Goal: Task Accomplishment & Management: Use online tool/utility

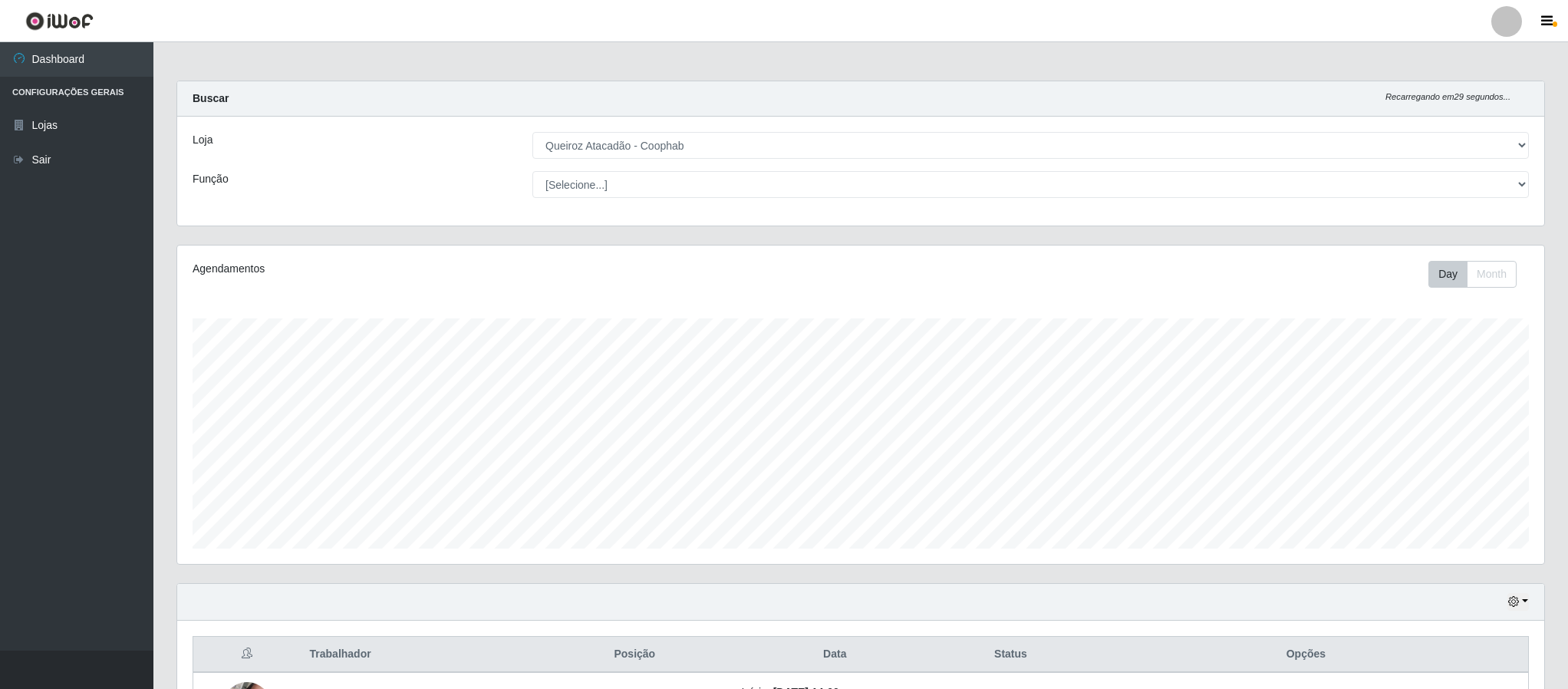
select select "463"
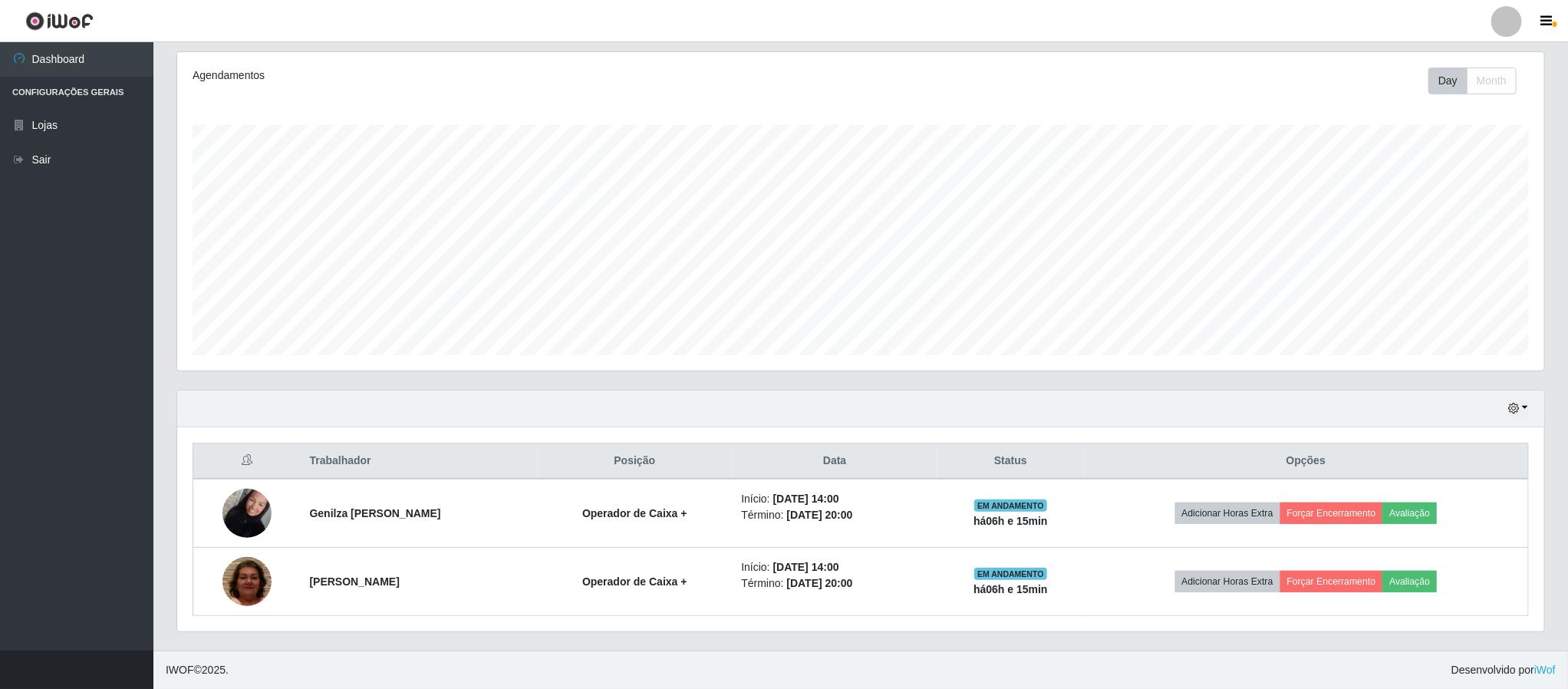
scroll to position [766977, 766480]
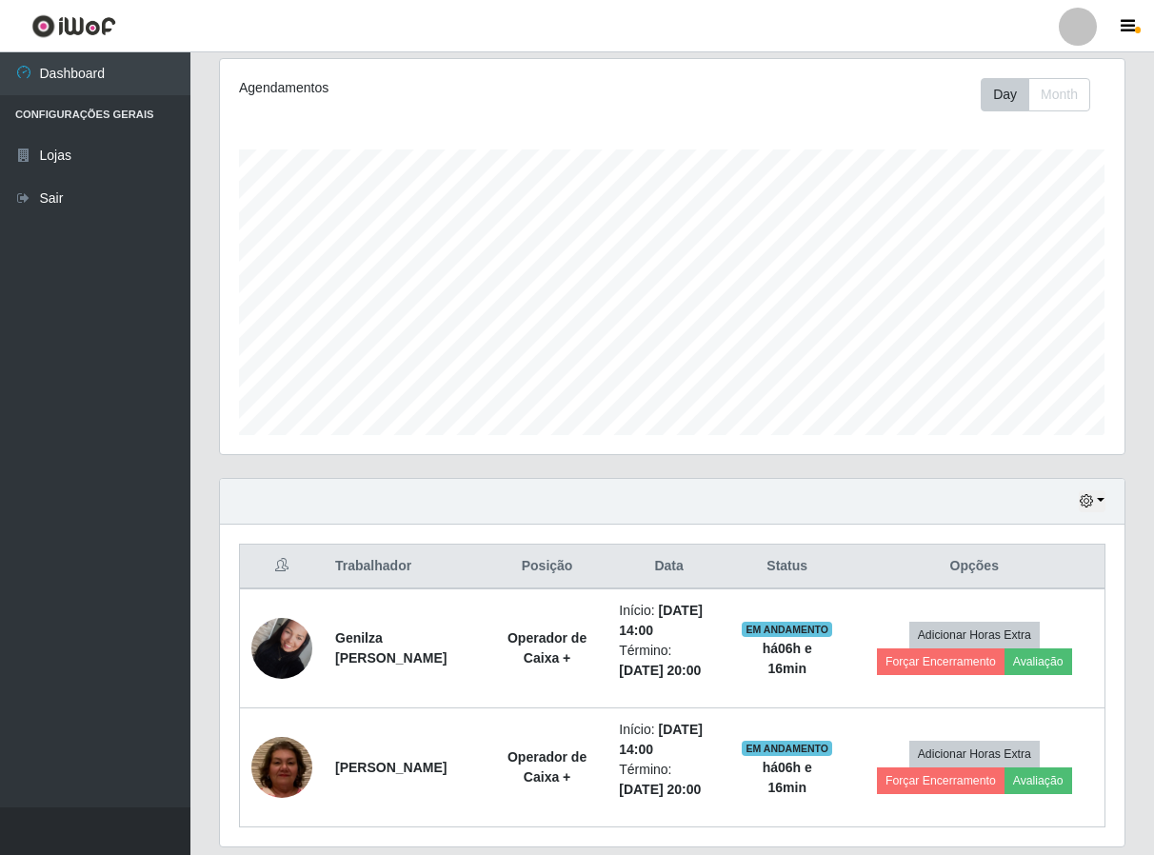
drag, startPoint x: 507, startPoint y: 117, endPoint x: 507, endPoint y: 104, distance: 13.3
click at [507, 104] on div "Agendamentos Day Month 06/08 Agendamentos 6" at bounding box center [672, 256] width 905 height 395
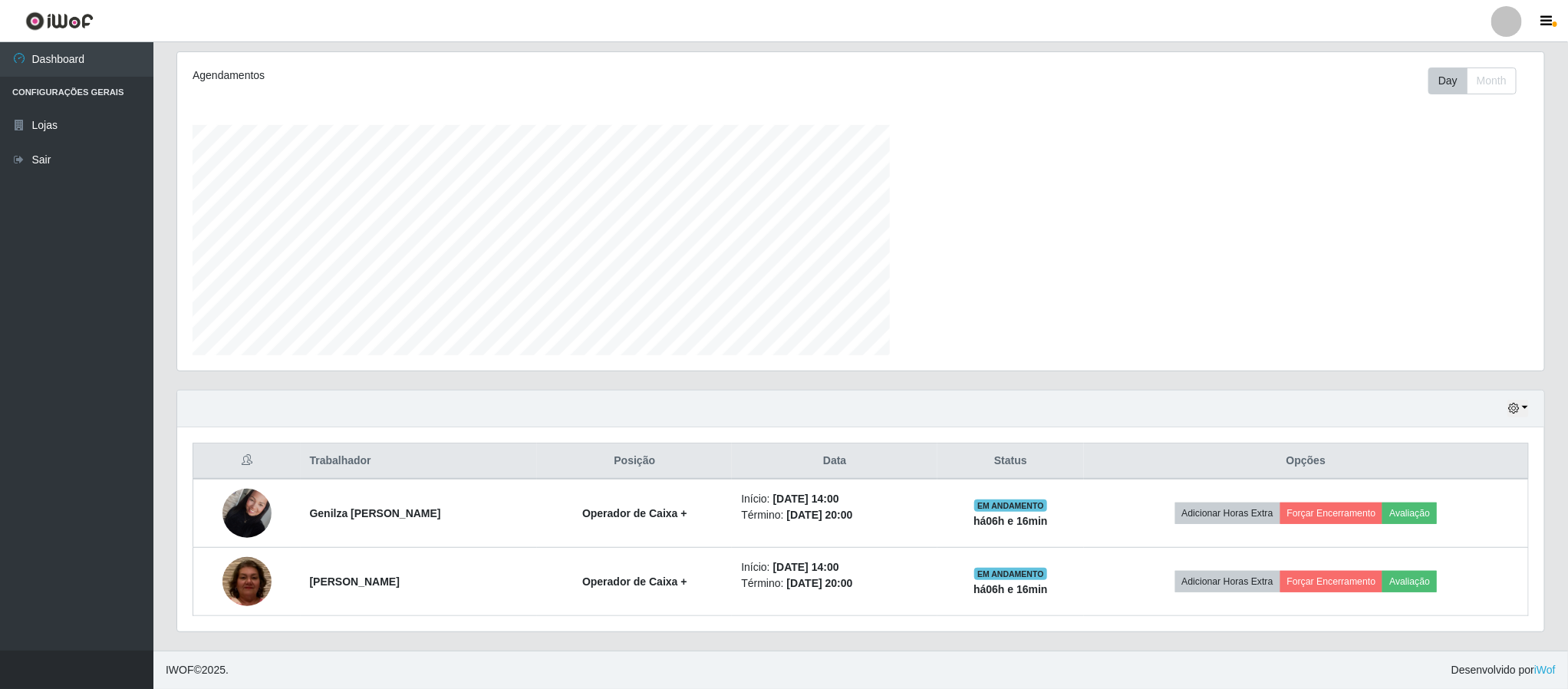
scroll to position [320, 1366]
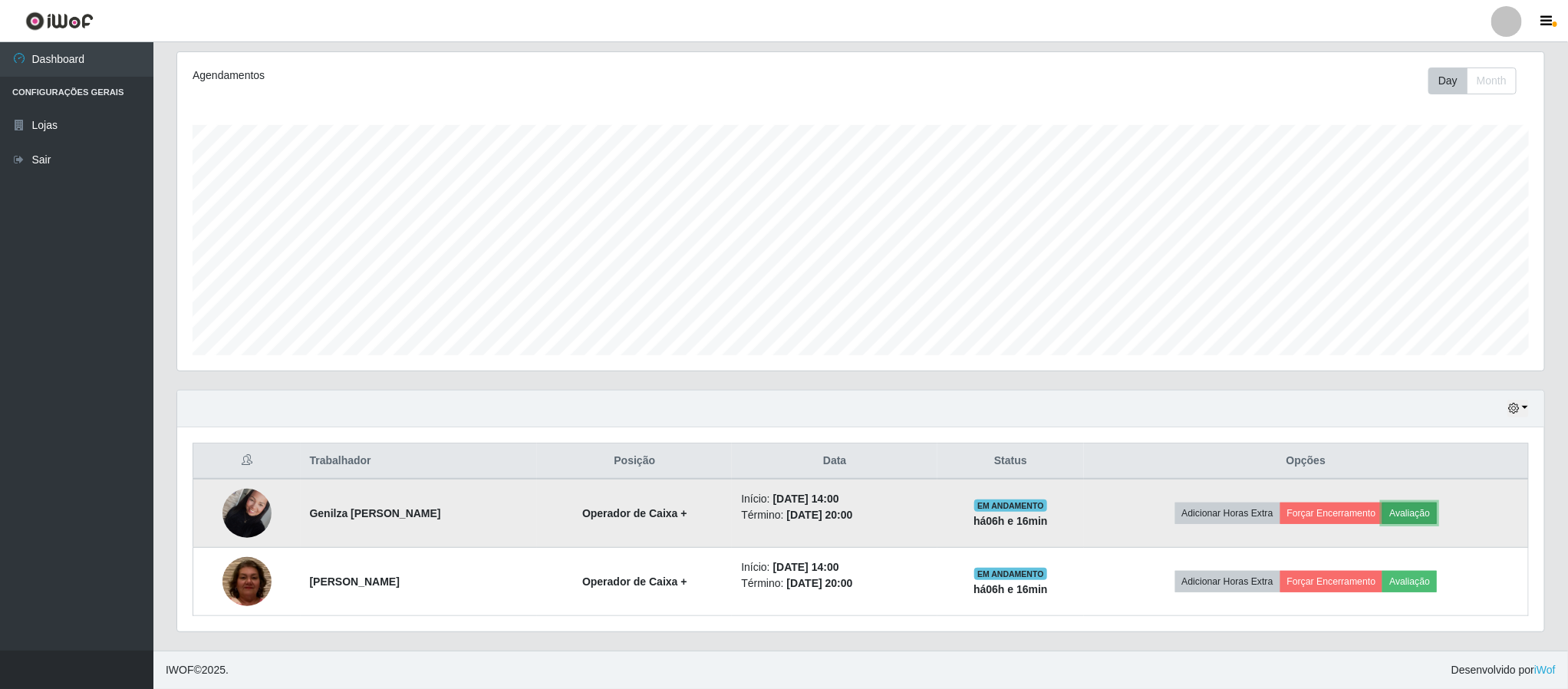
click at [1412, 511] on button "Avaliação" at bounding box center [1410, 513] width 55 height 22
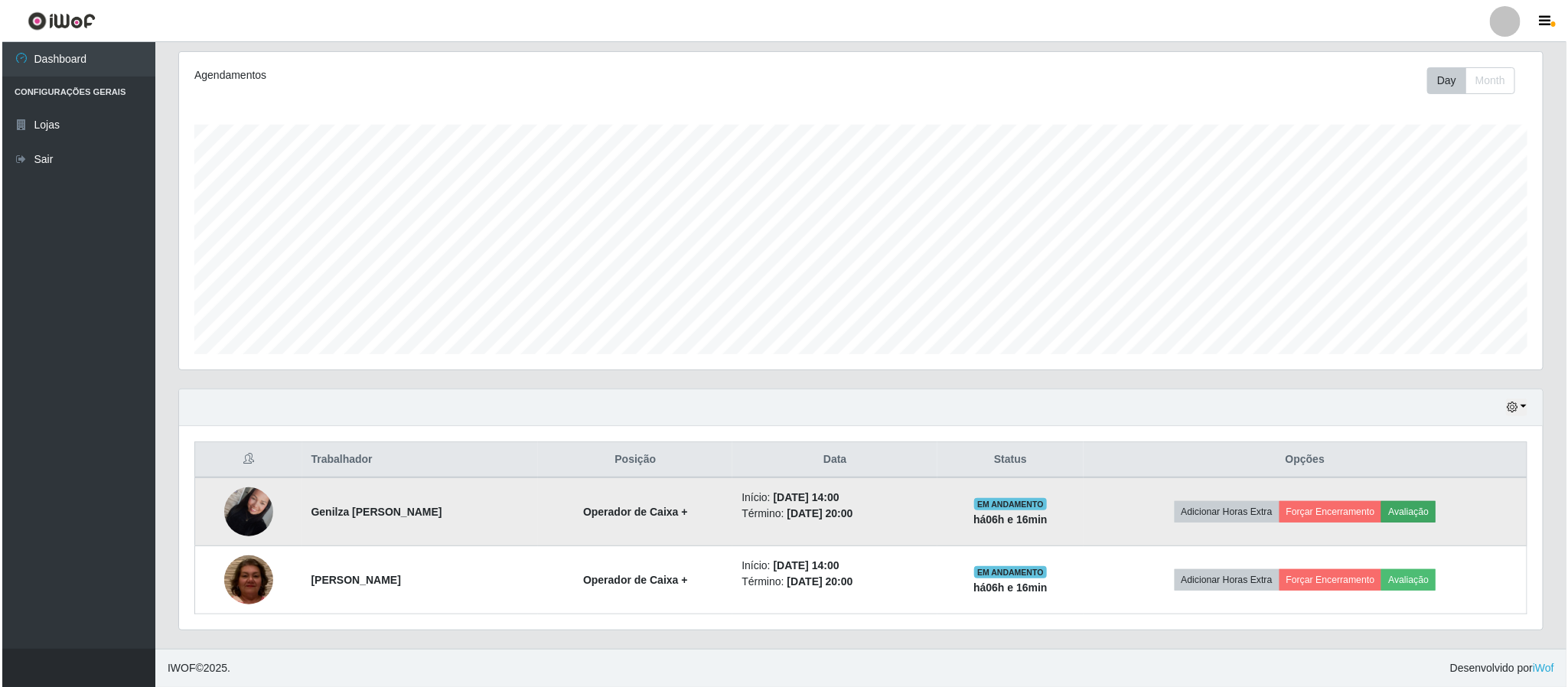
scroll to position [319, 1350]
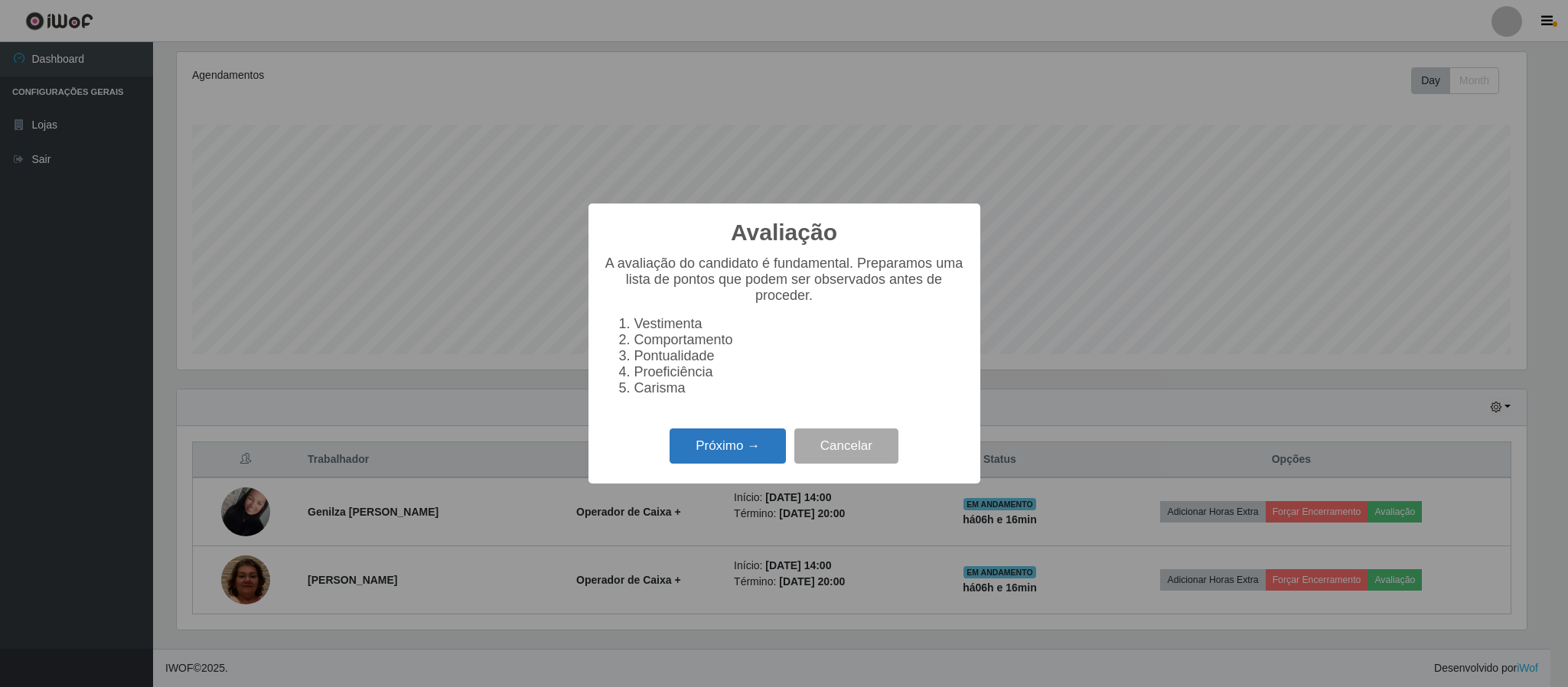
click at [737, 451] on button "Próximo →" at bounding box center [727, 446] width 117 height 36
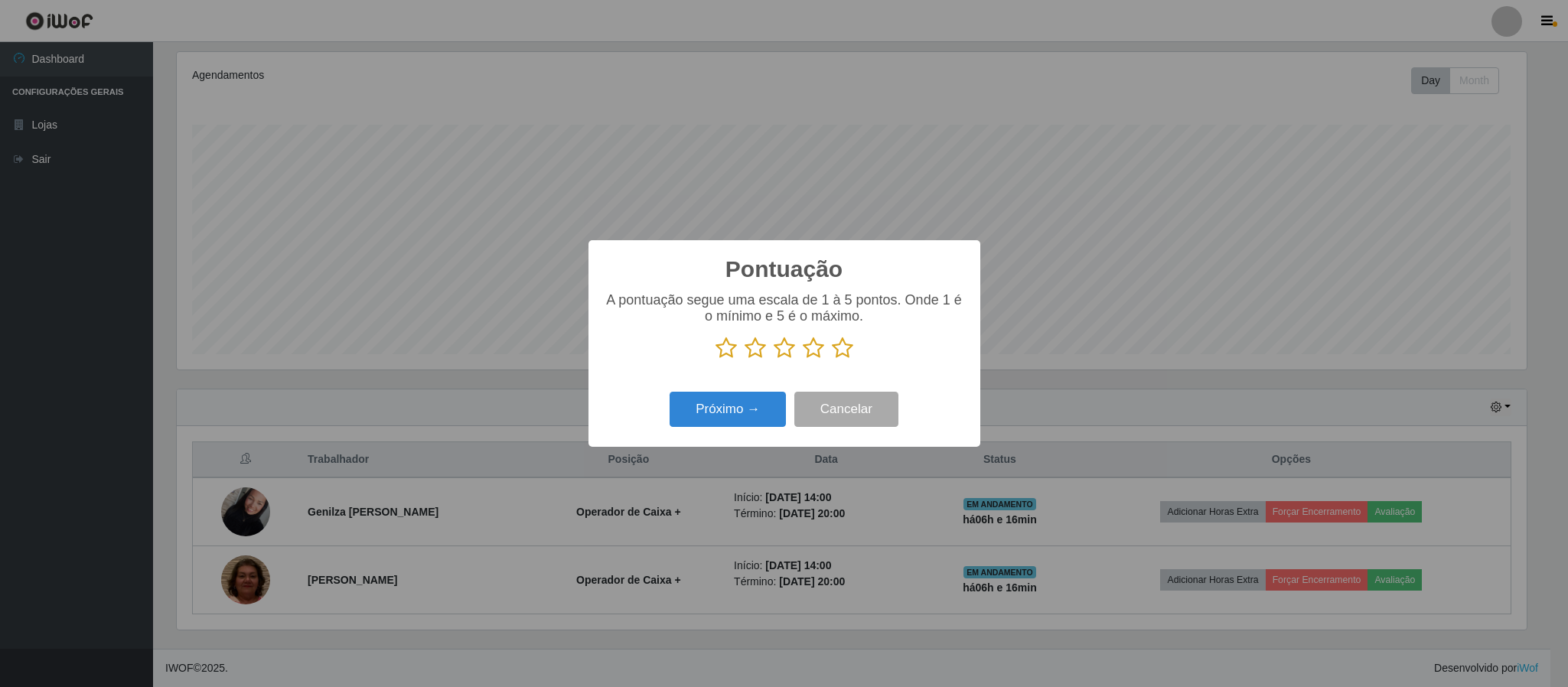
click at [841, 347] on icon at bounding box center [842, 348] width 22 height 23
click at [832, 360] on input "radio" at bounding box center [832, 360] width 0 height 0
click at [758, 425] on button "Próximo →" at bounding box center [727, 410] width 117 height 36
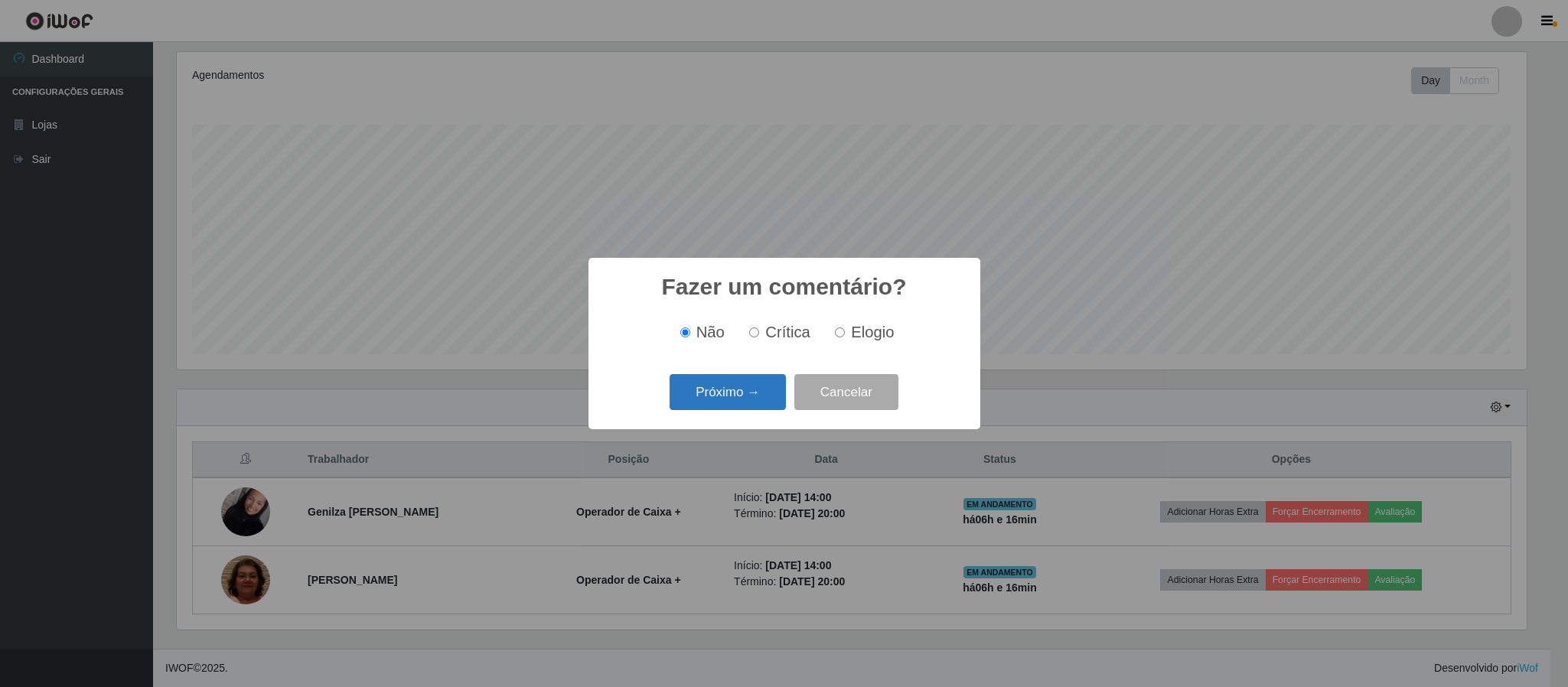
drag, startPoint x: 743, startPoint y: 399, endPoint x: 743, endPoint y: 391, distance: 8.0
click at [743, 391] on button "Próximo →" at bounding box center [727, 392] width 117 height 36
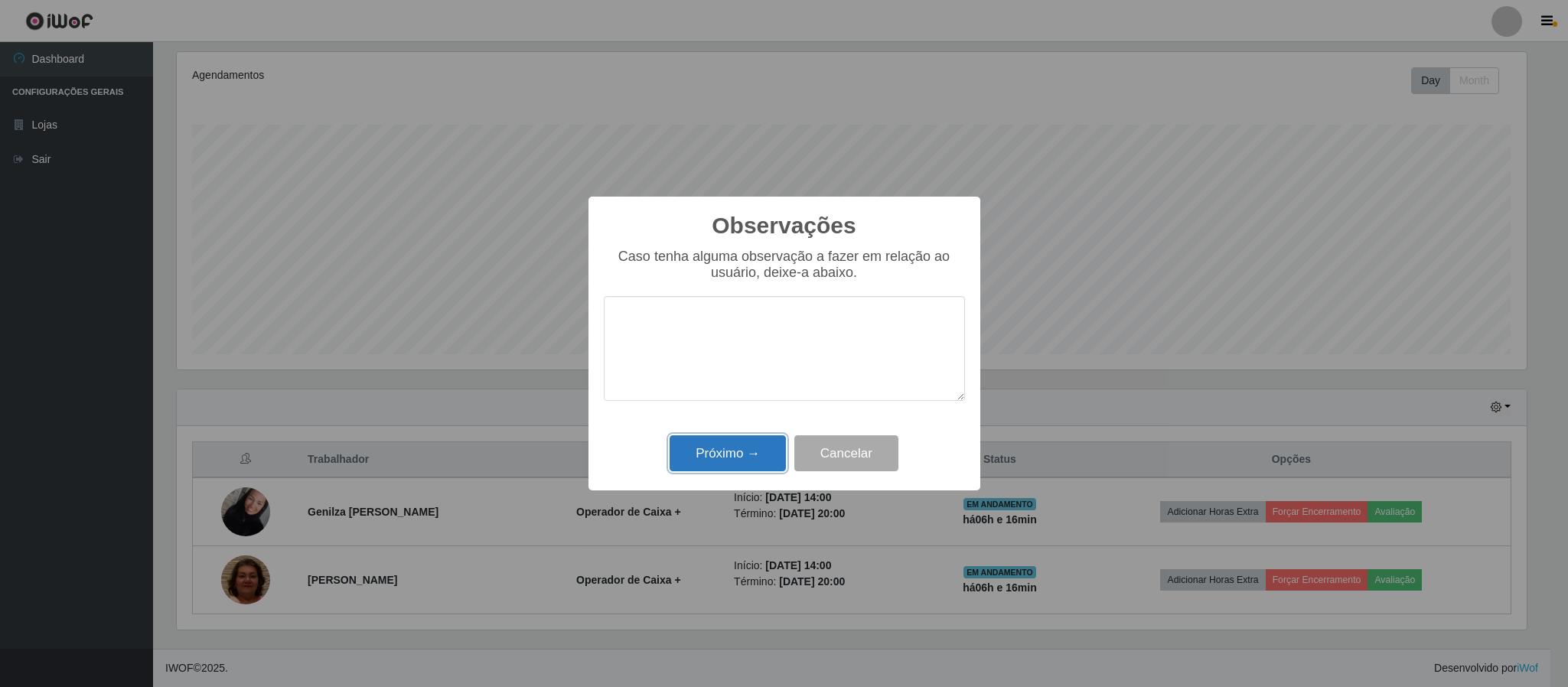
click at [735, 445] on button "Próximo →" at bounding box center [727, 453] width 117 height 36
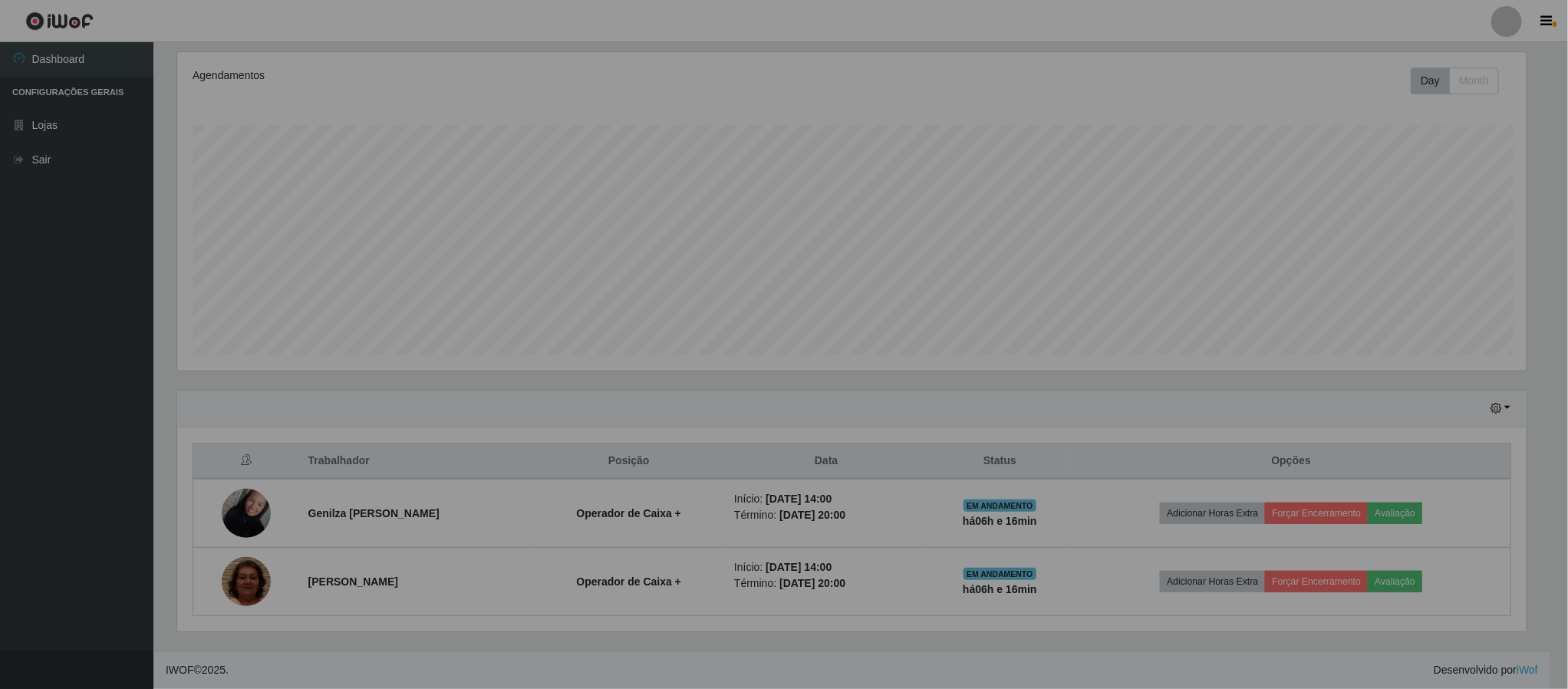
scroll to position [320, 1366]
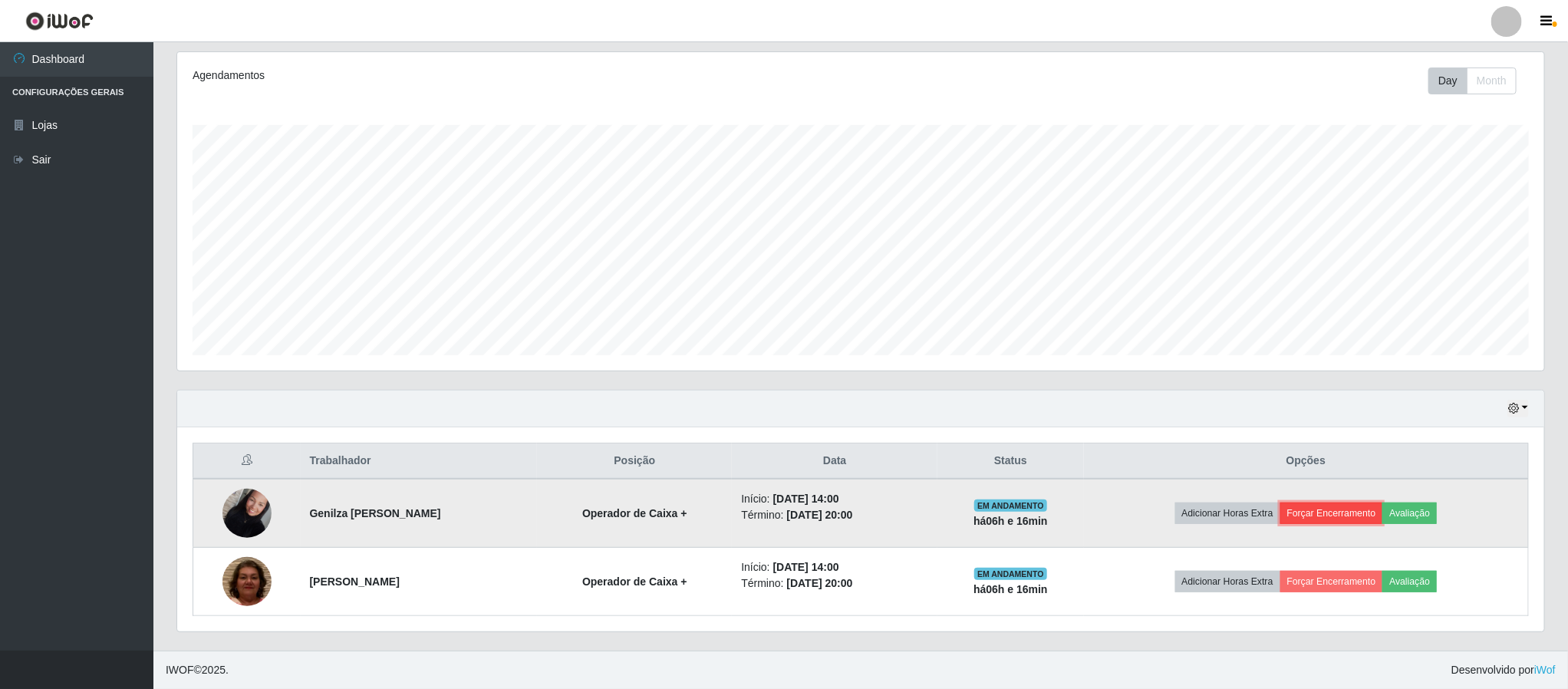
click at [1351, 511] on button "Forçar Encerramento" at bounding box center [1332, 513] width 103 height 22
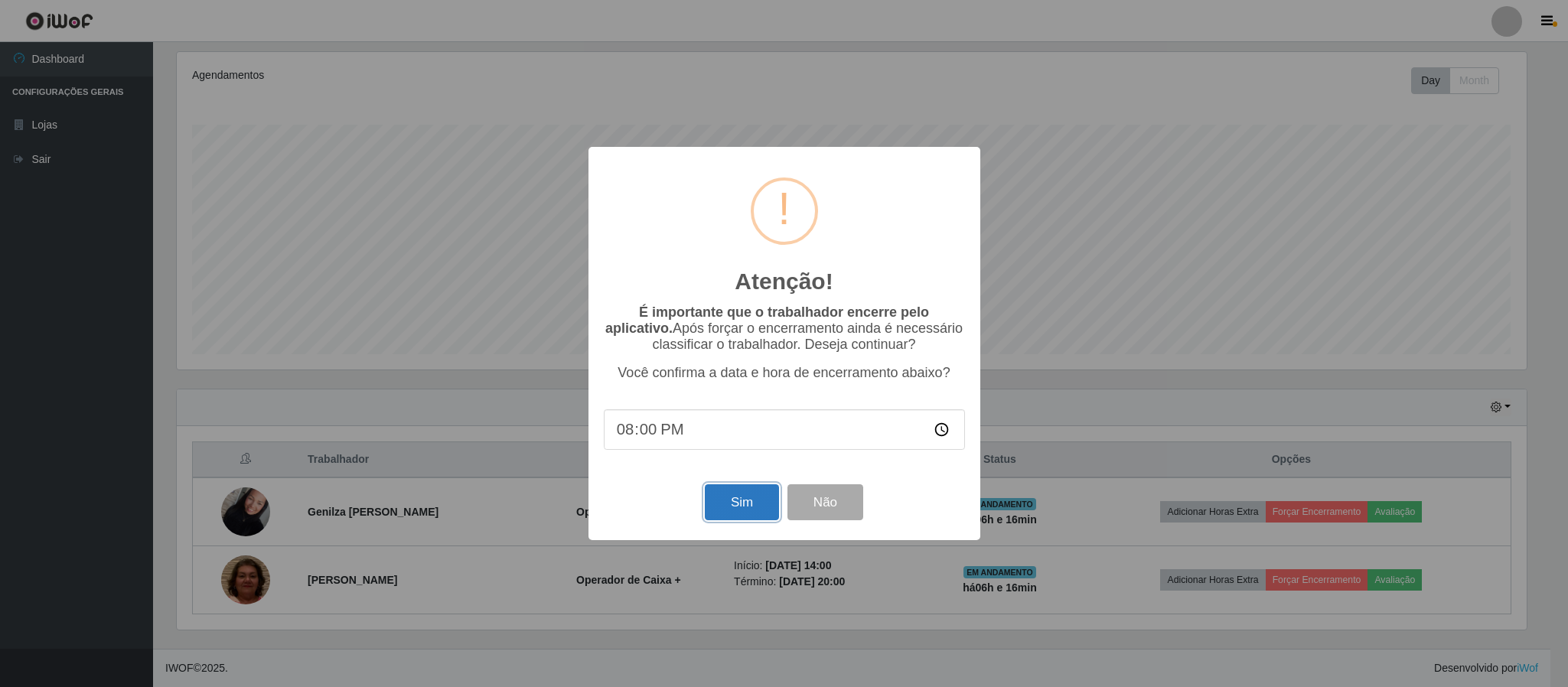
click at [748, 509] on button "Sim" at bounding box center [742, 502] width 74 height 36
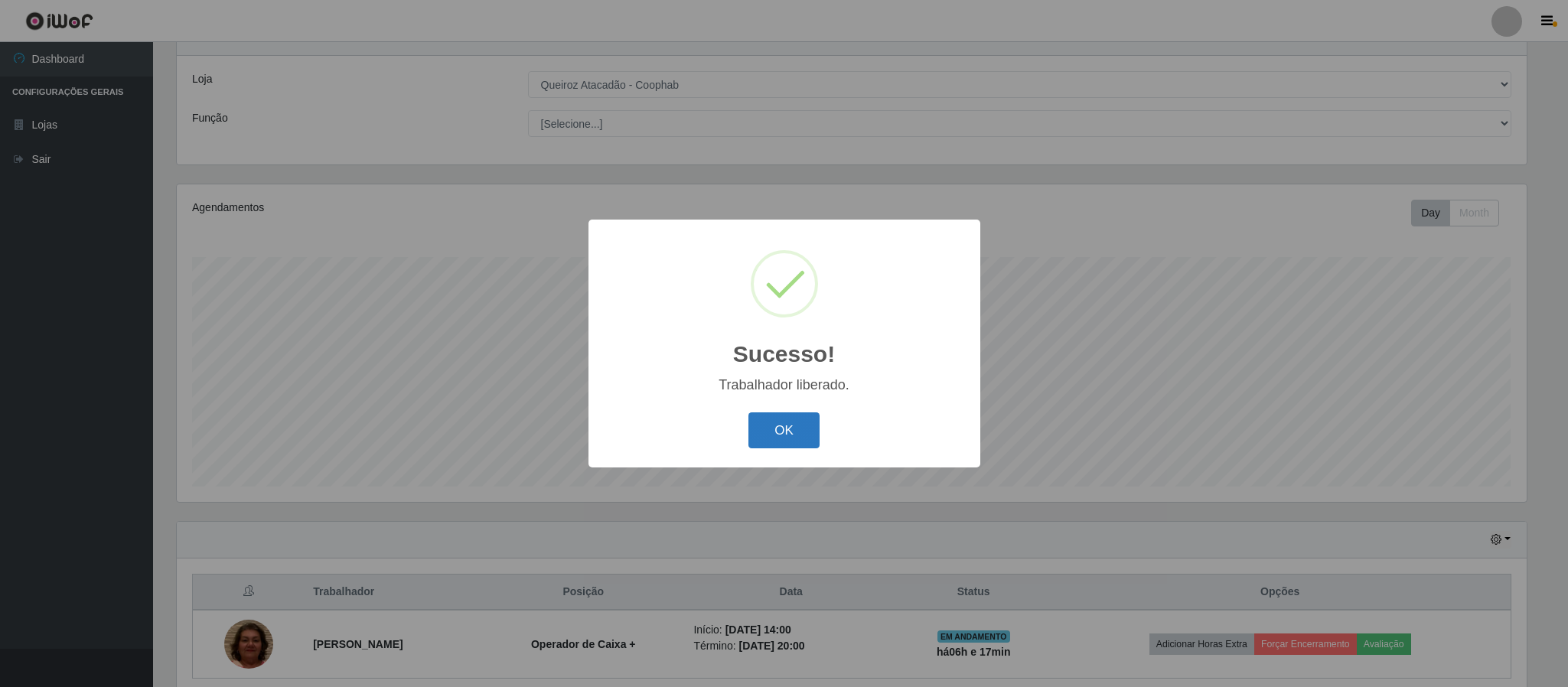
click at [785, 420] on button "OK" at bounding box center [784, 430] width 72 height 36
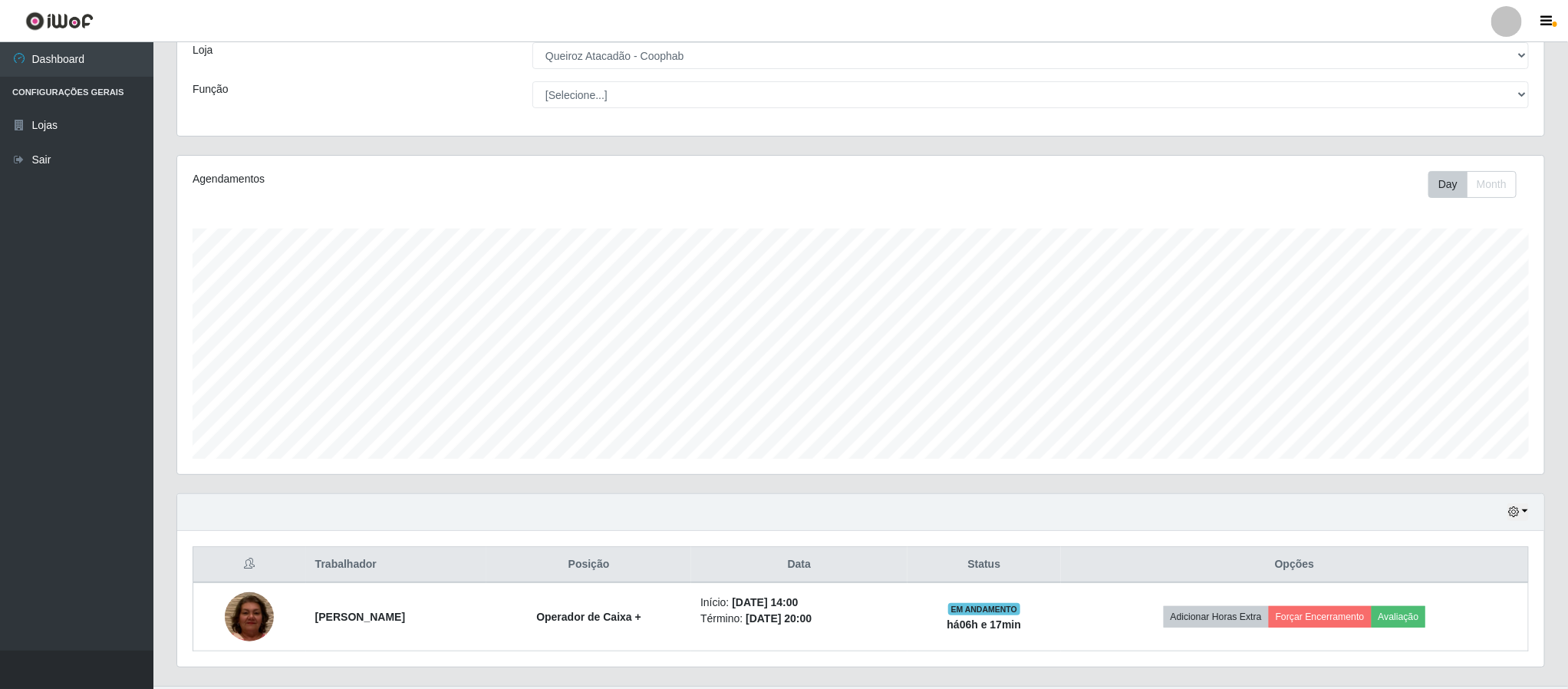
scroll to position [130, 0]
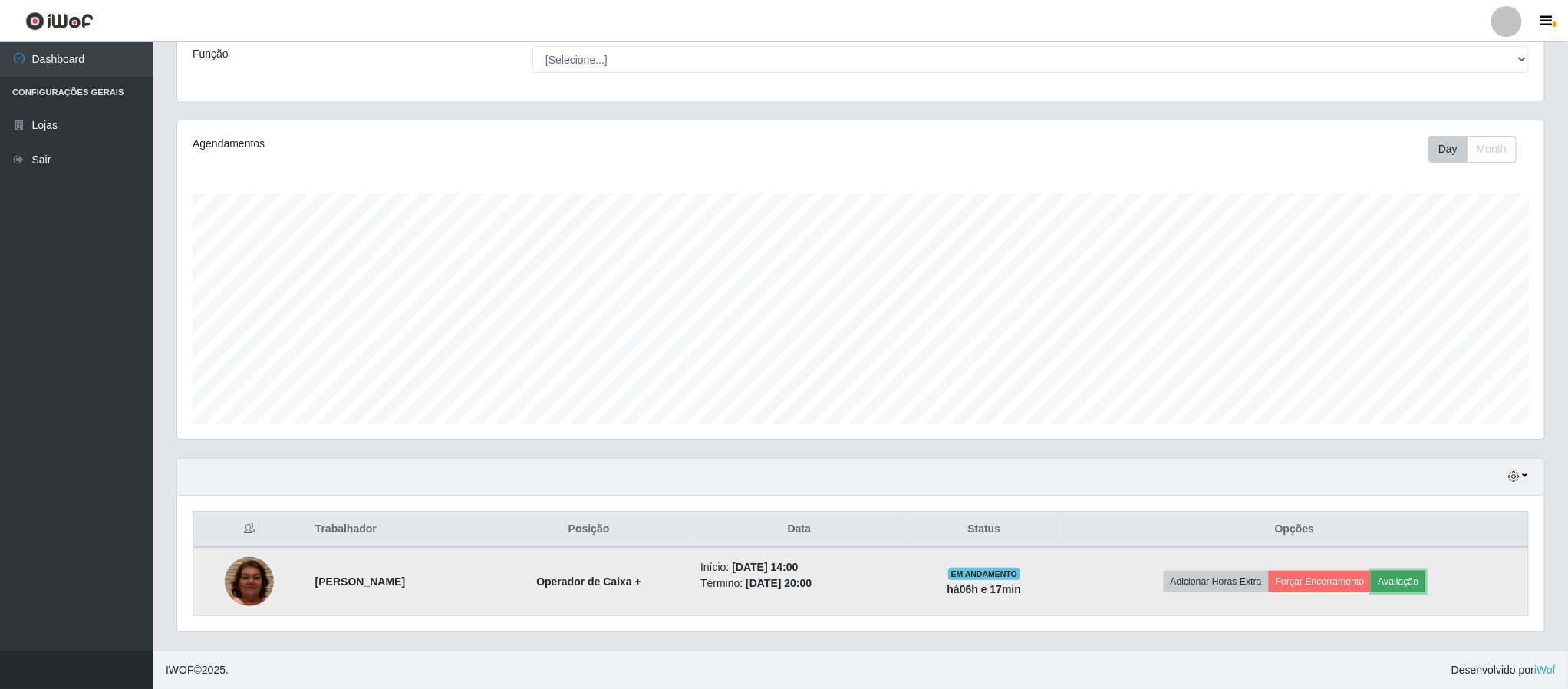
click at [1400, 581] on button "Avaliação" at bounding box center [1399, 581] width 55 height 22
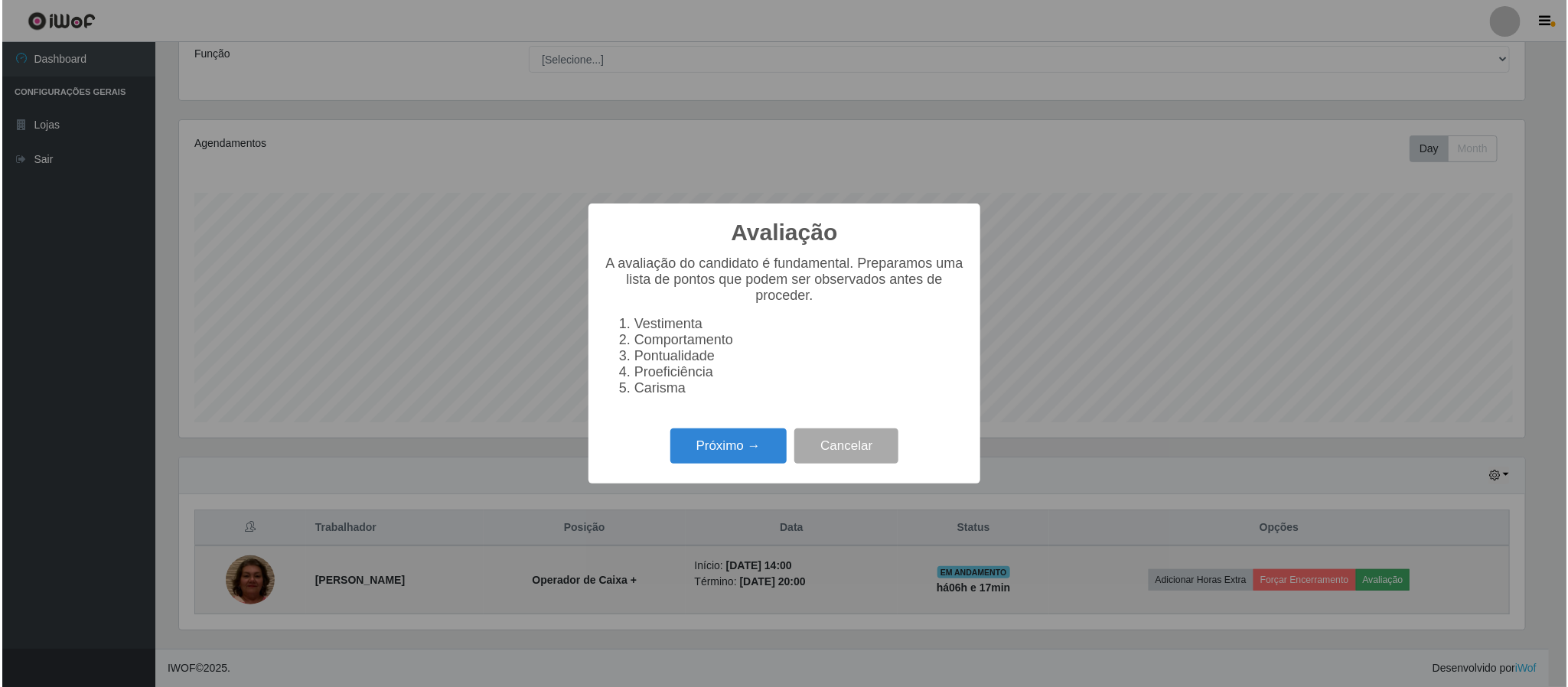
scroll to position [319, 1350]
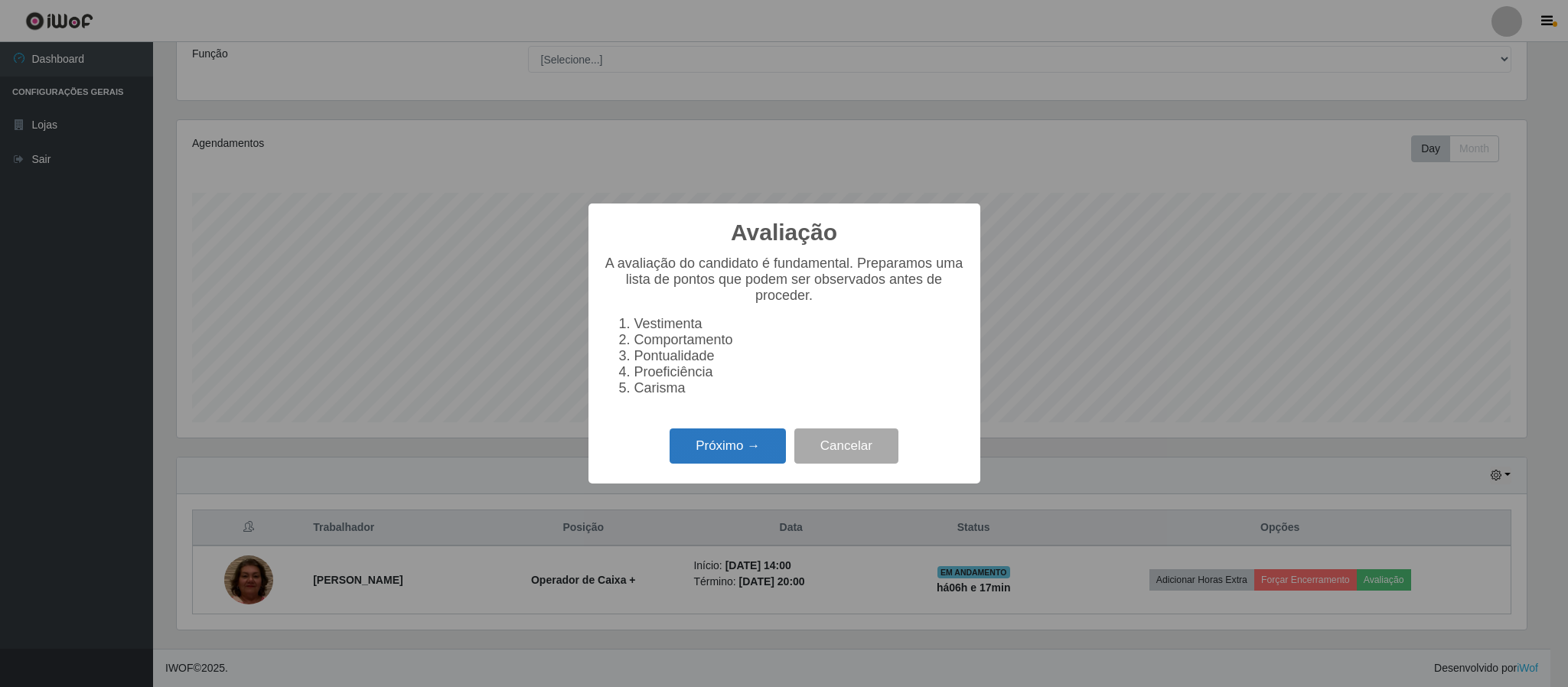
click at [731, 450] on button "Próximo →" at bounding box center [727, 446] width 117 height 36
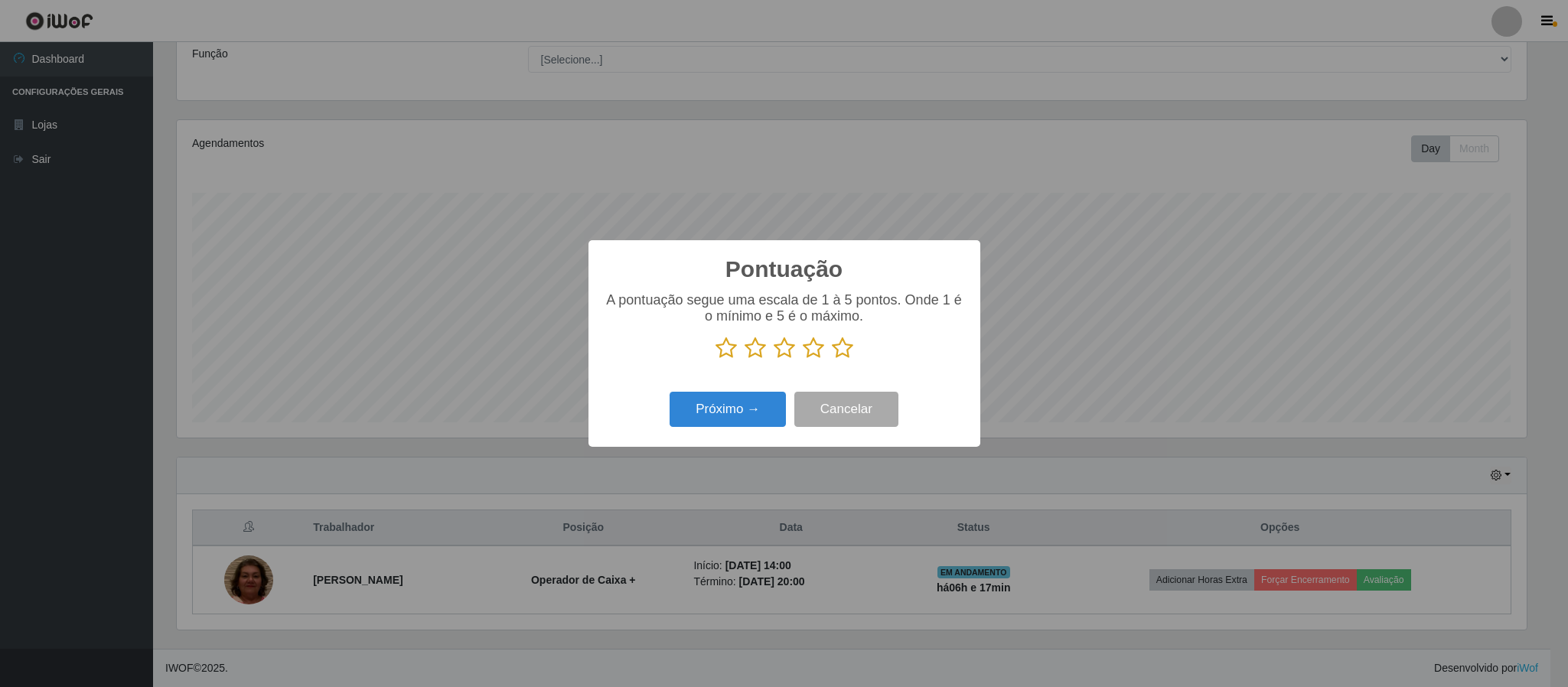
scroll to position [764751, 763893]
click at [847, 346] on icon at bounding box center [842, 348] width 22 height 23
click at [832, 360] on input "radio" at bounding box center [832, 360] width 0 height 0
click at [737, 411] on button "Próximo →" at bounding box center [727, 410] width 117 height 36
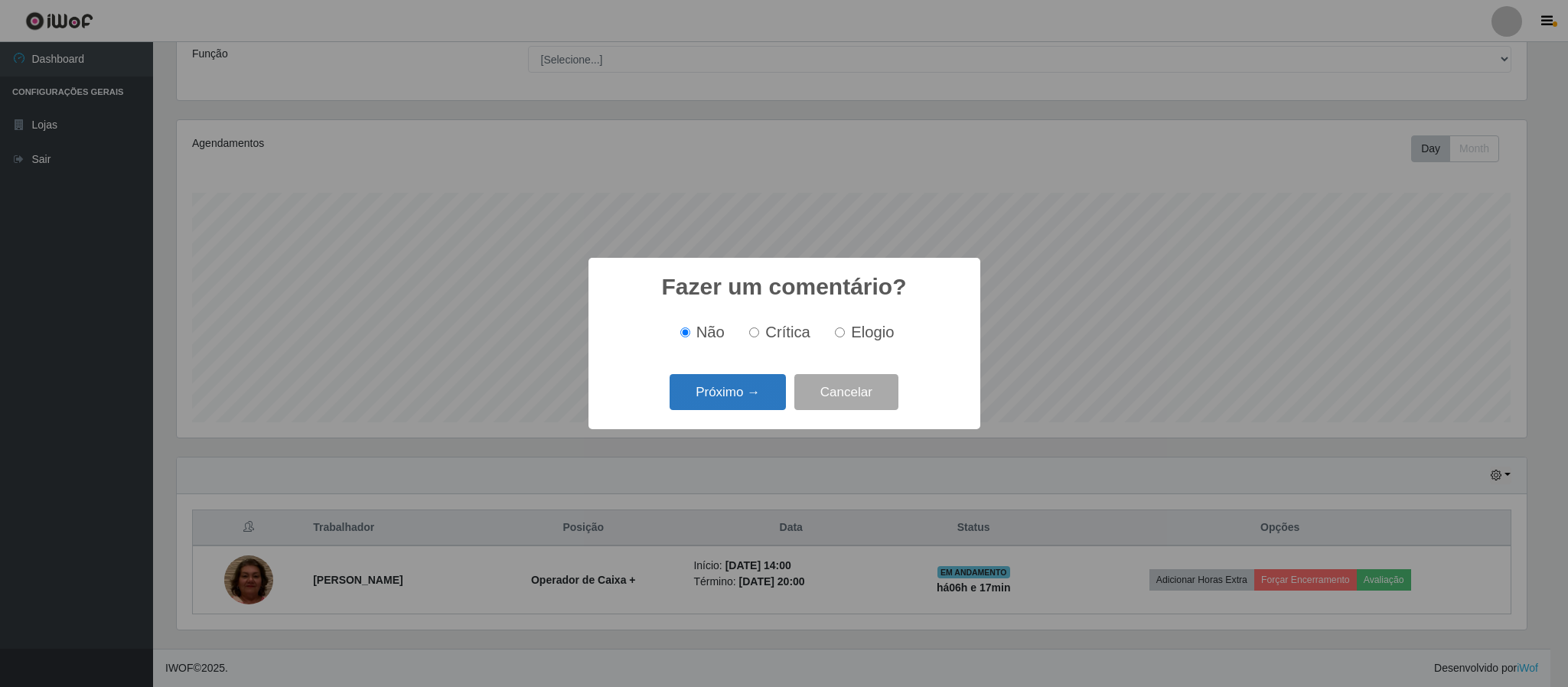
click at [747, 392] on button "Próximo →" at bounding box center [727, 392] width 117 height 36
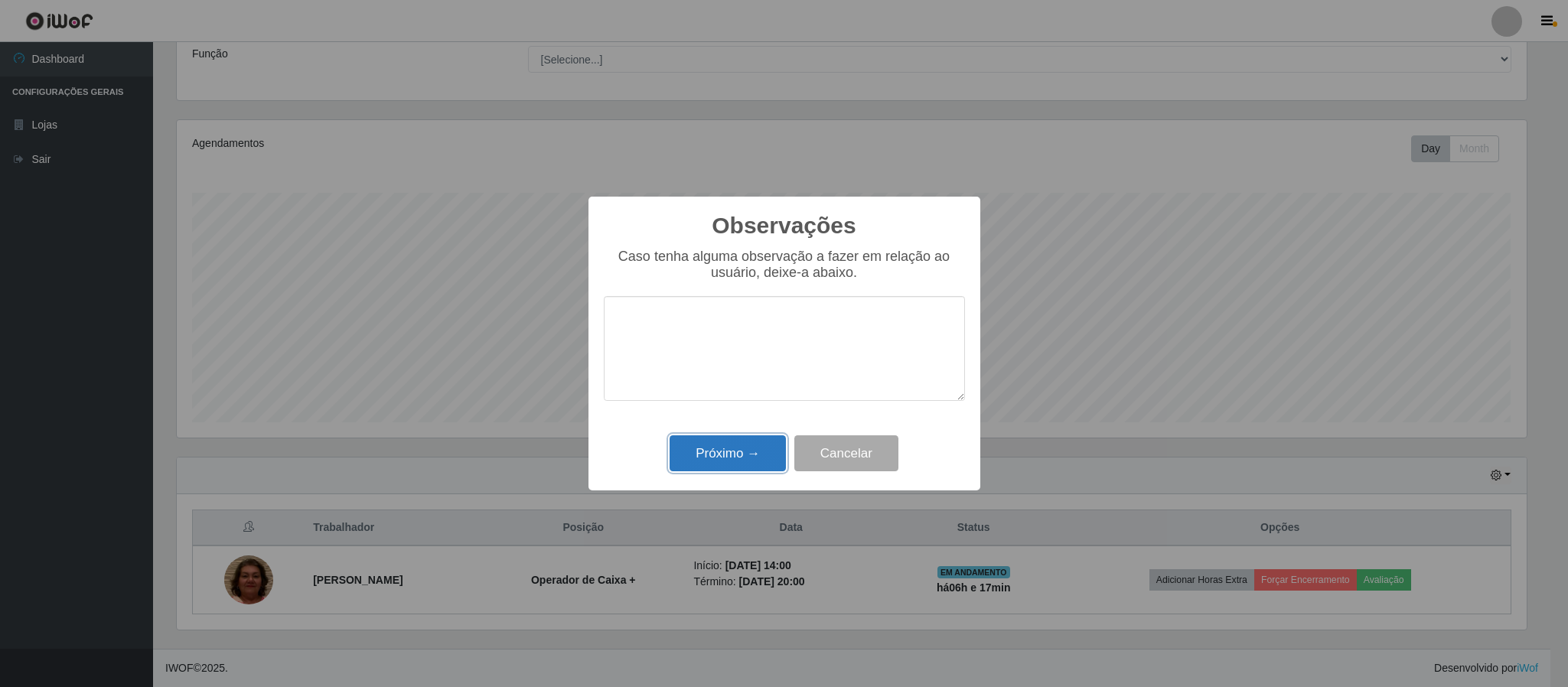
click at [738, 459] on button "Próximo →" at bounding box center [727, 453] width 117 height 36
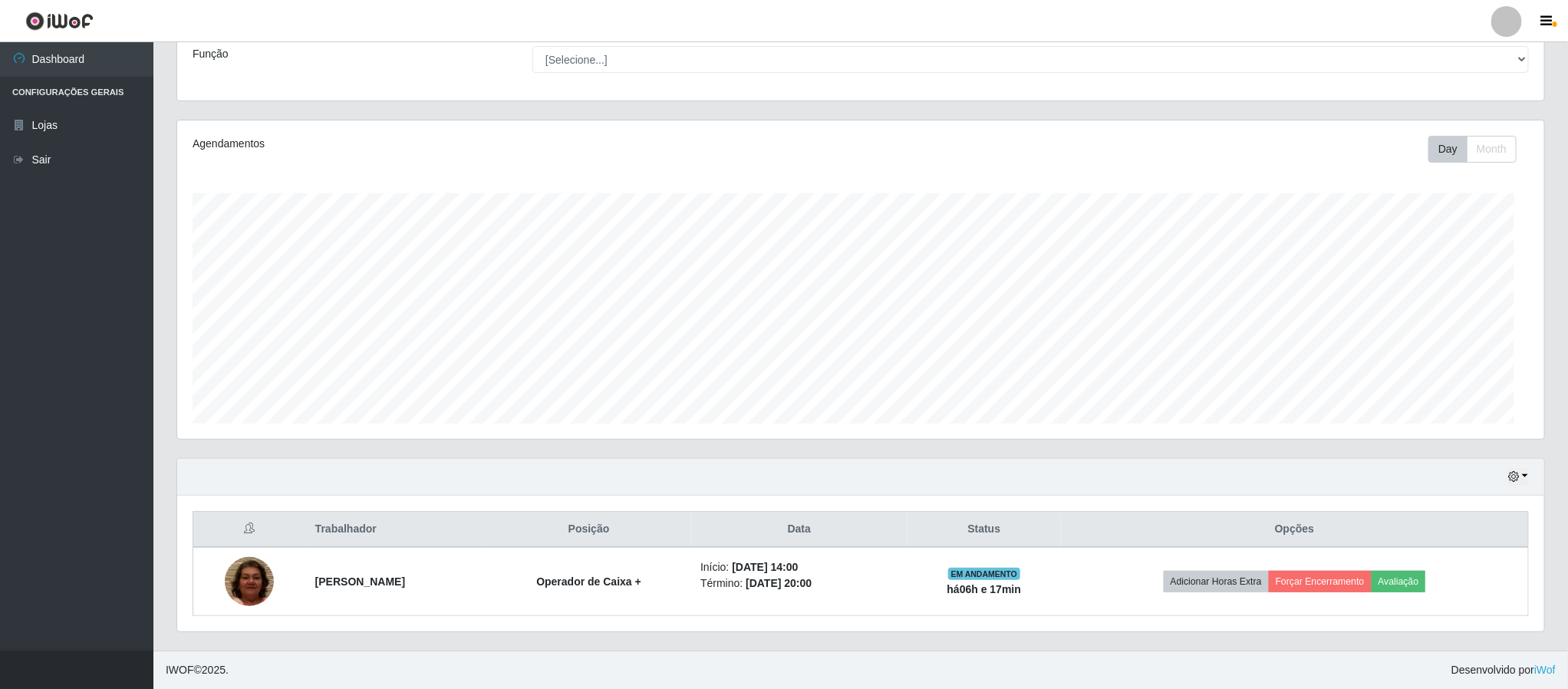
scroll to position [320, 1366]
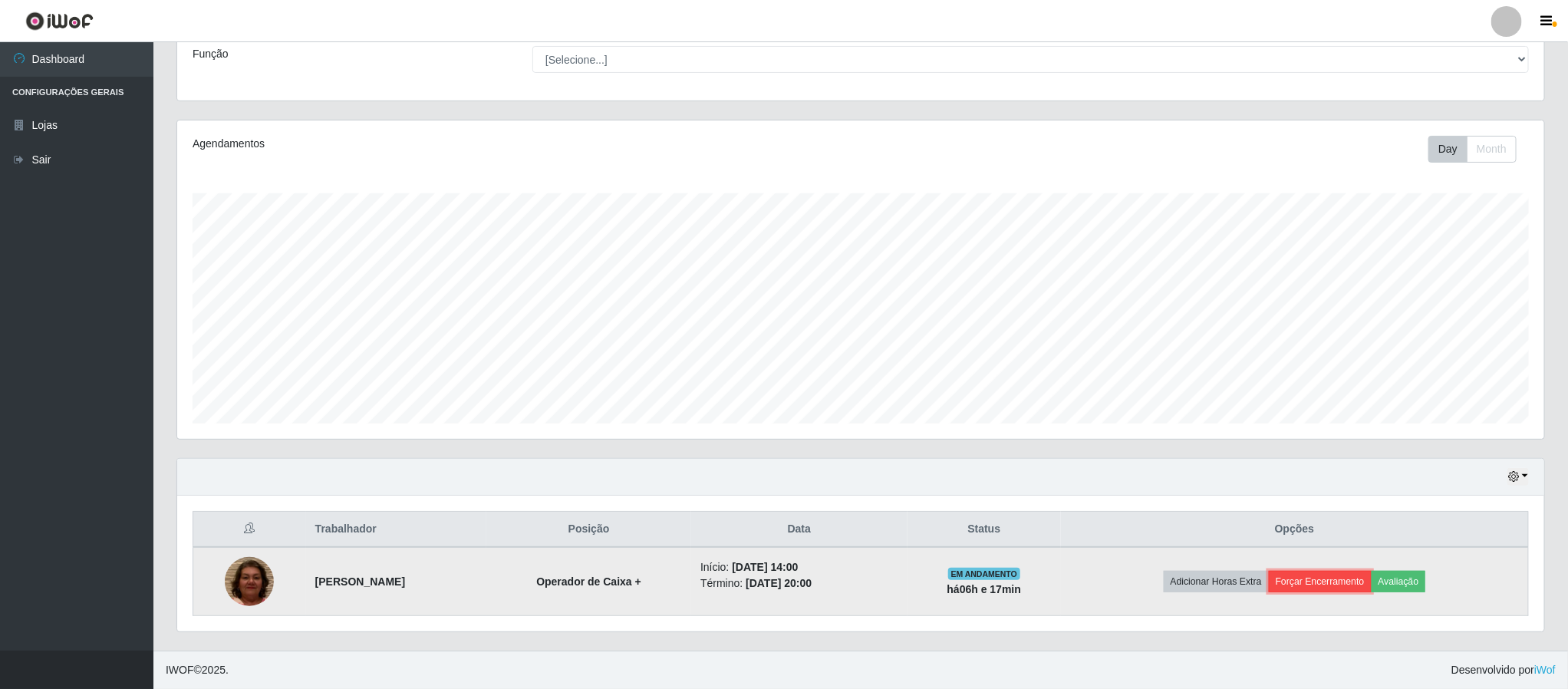
click at [1317, 579] on button "Forçar Encerramento" at bounding box center [1321, 581] width 103 height 22
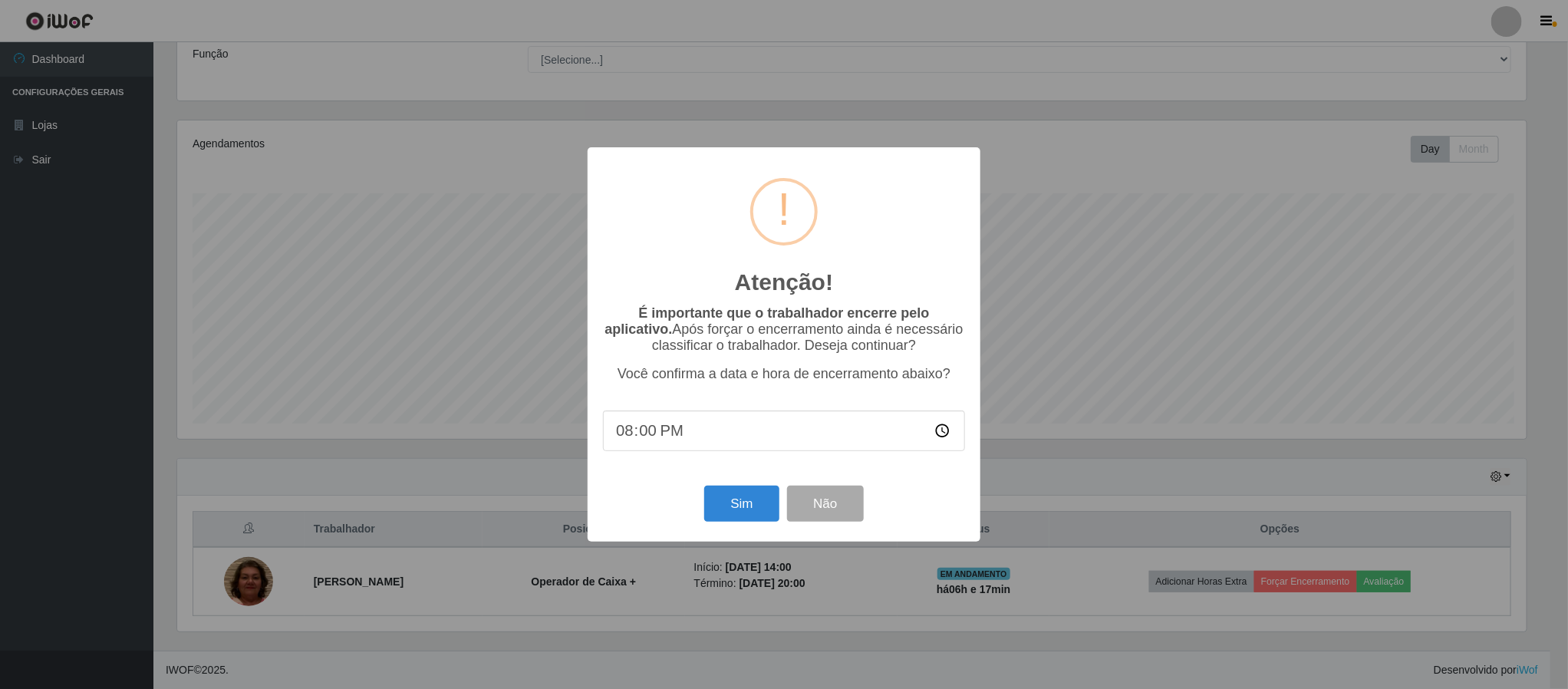
scroll to position [320, 1354]
type input "20:17"
click at [739, 500] on button "Sim" at bounding box center [744, 504] width 74 height 36
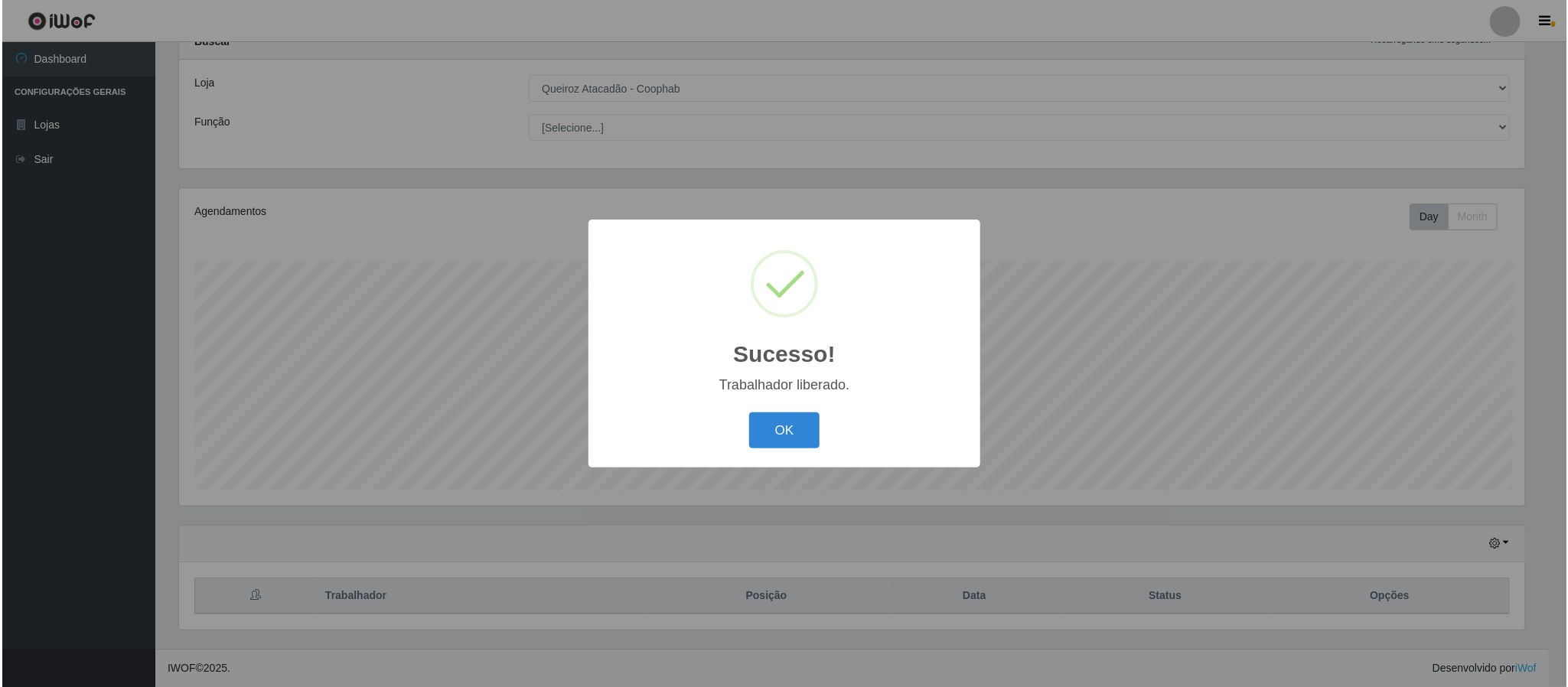
scroll to position [0, 0]
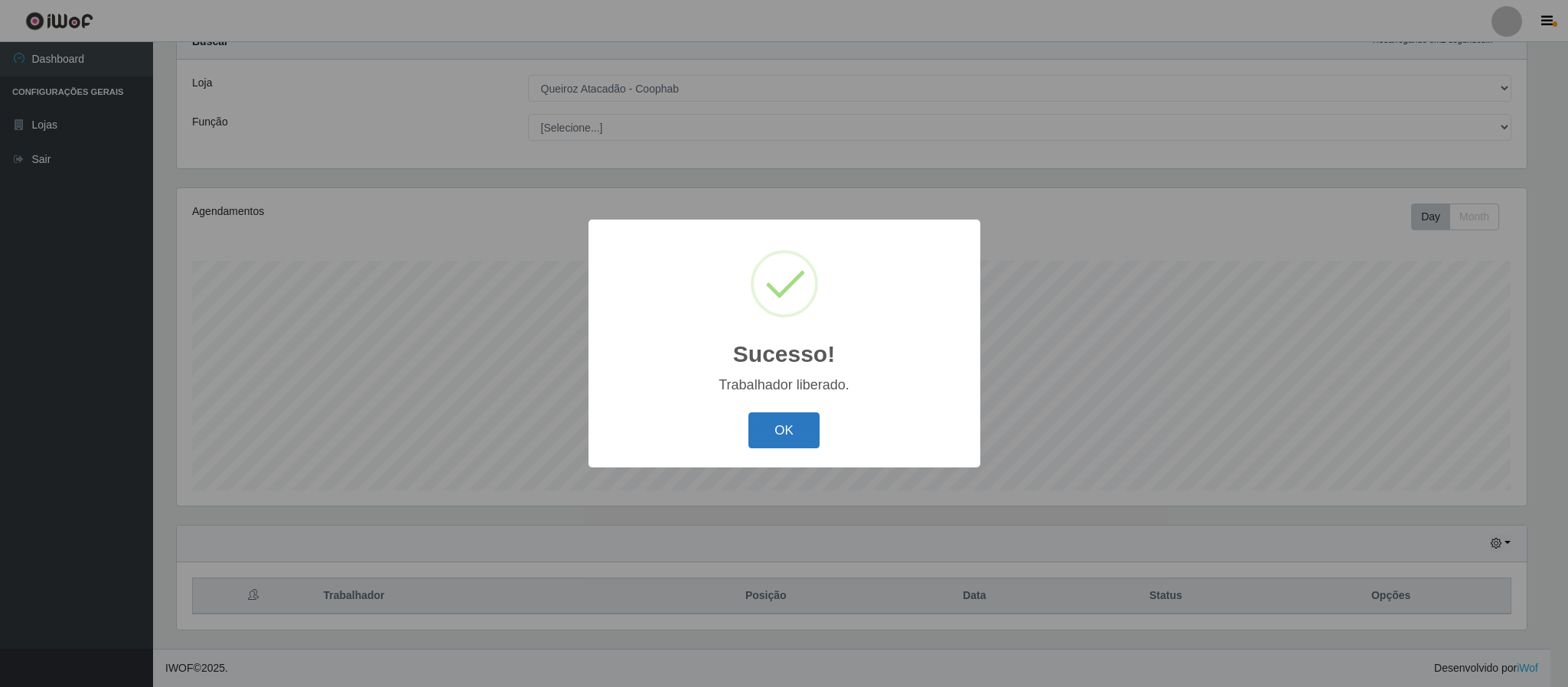
click at [779, 423] on button "OK" at bounding box center [784, 430] width 72 height 36
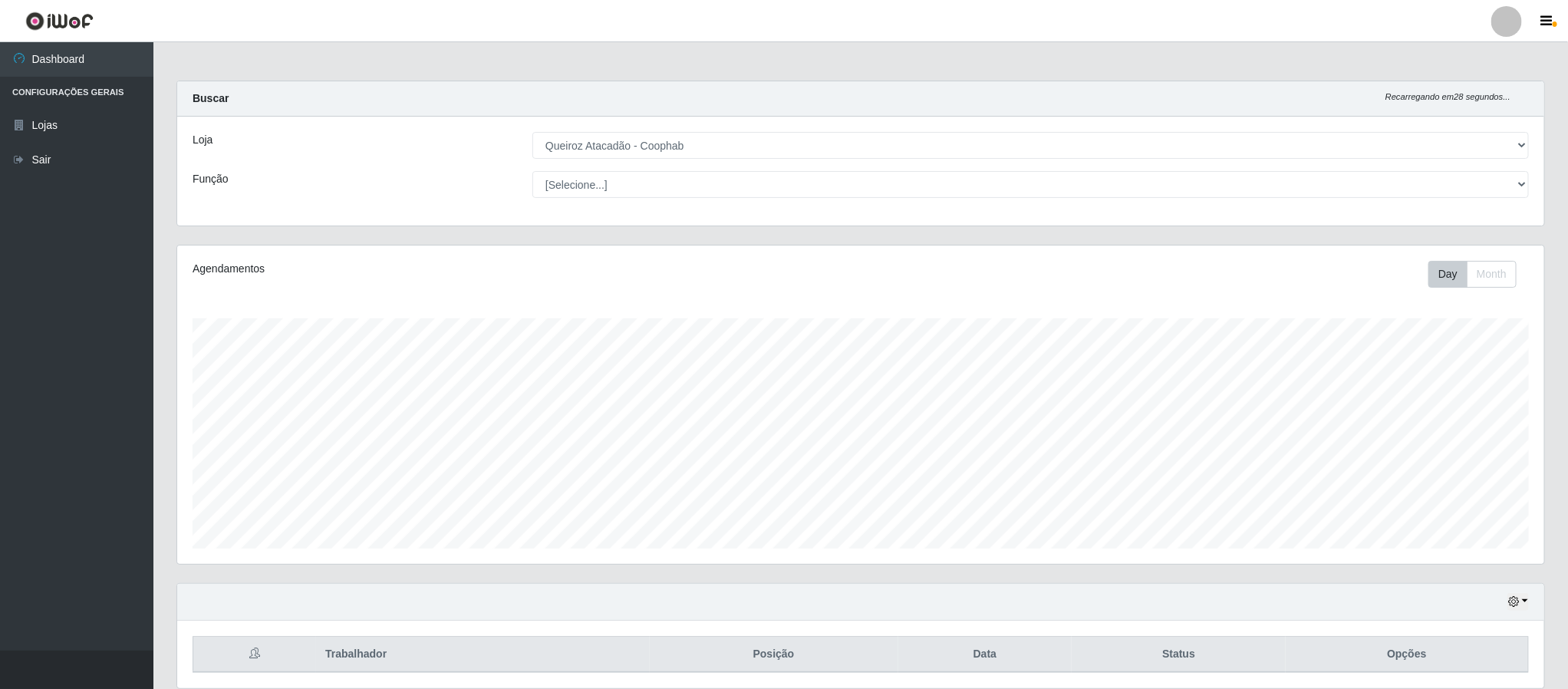
click at [1506, 27] on div at bounding box center [1507, 22] width 31 height 31
click at [1443, 120] on button "Sair" at bounding box center [1476, 119] width 138 height 31
